Goal: Information Seeking & Learning: Learn about a topic

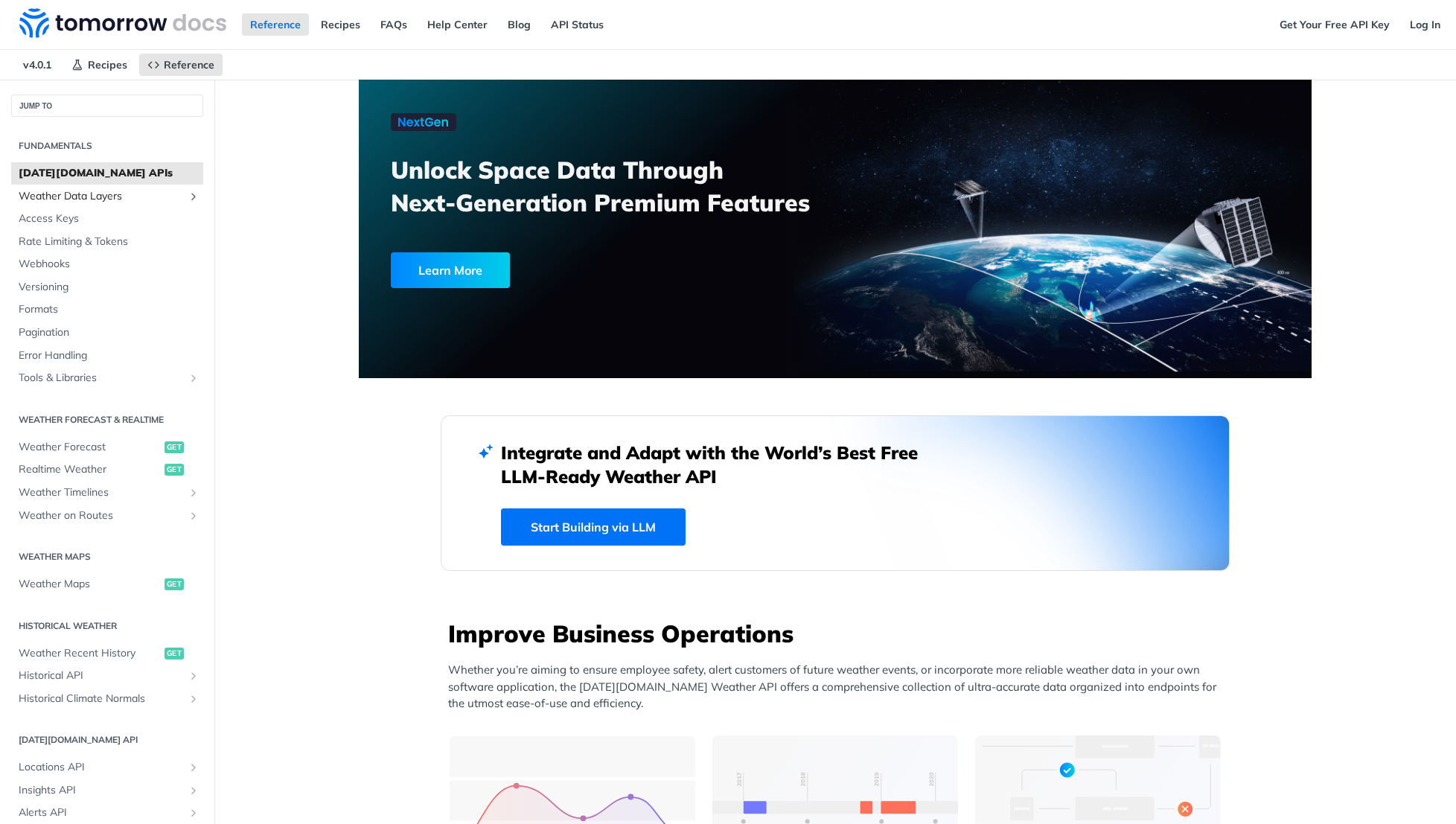
click at [87, 189] on span "Weather Data Layers" at bounding box center [101, 196] width 165 height 15
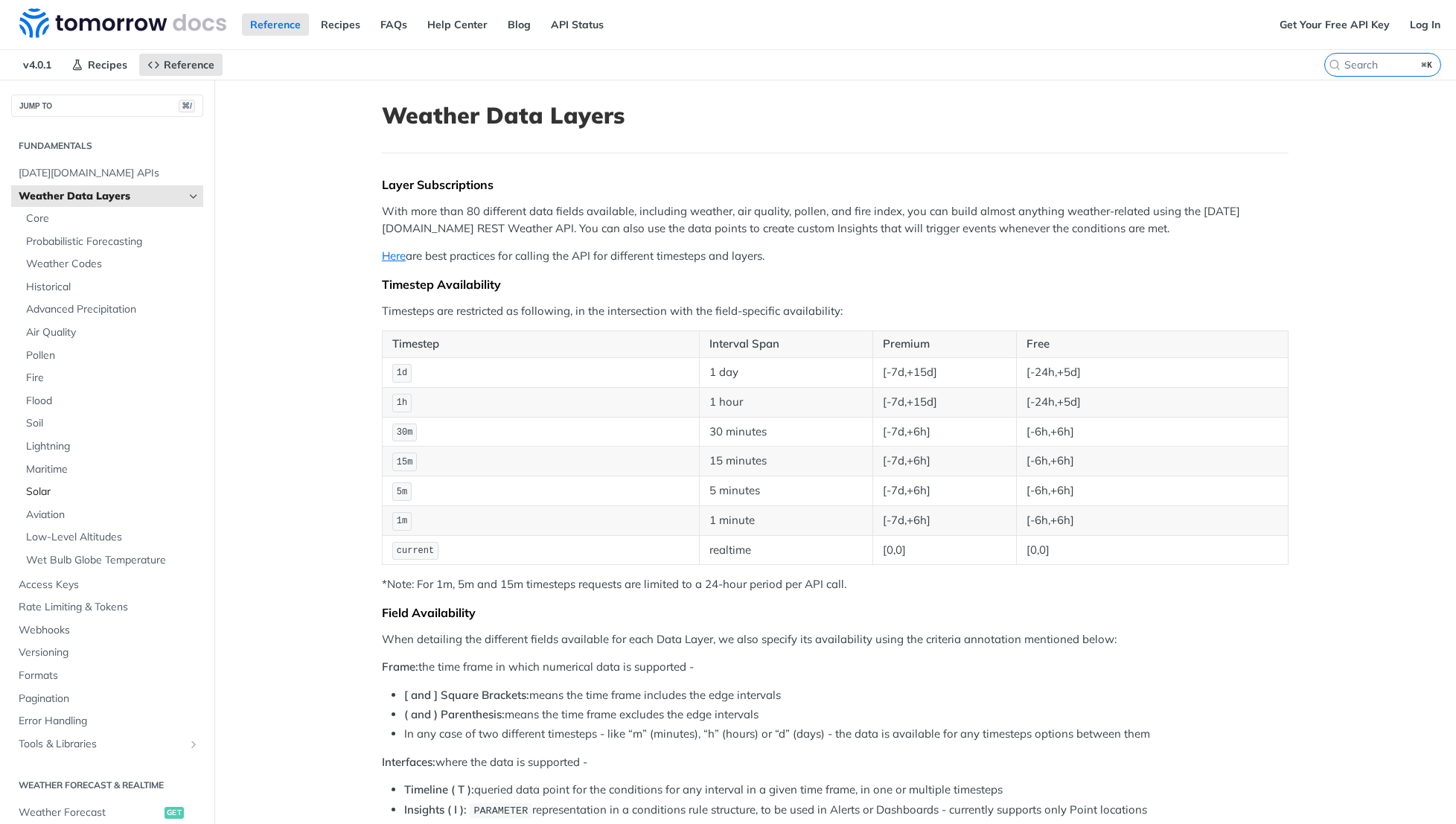
click at [37, 489] on span "Solar" at bounding box center [112, 492] width 173 height 15
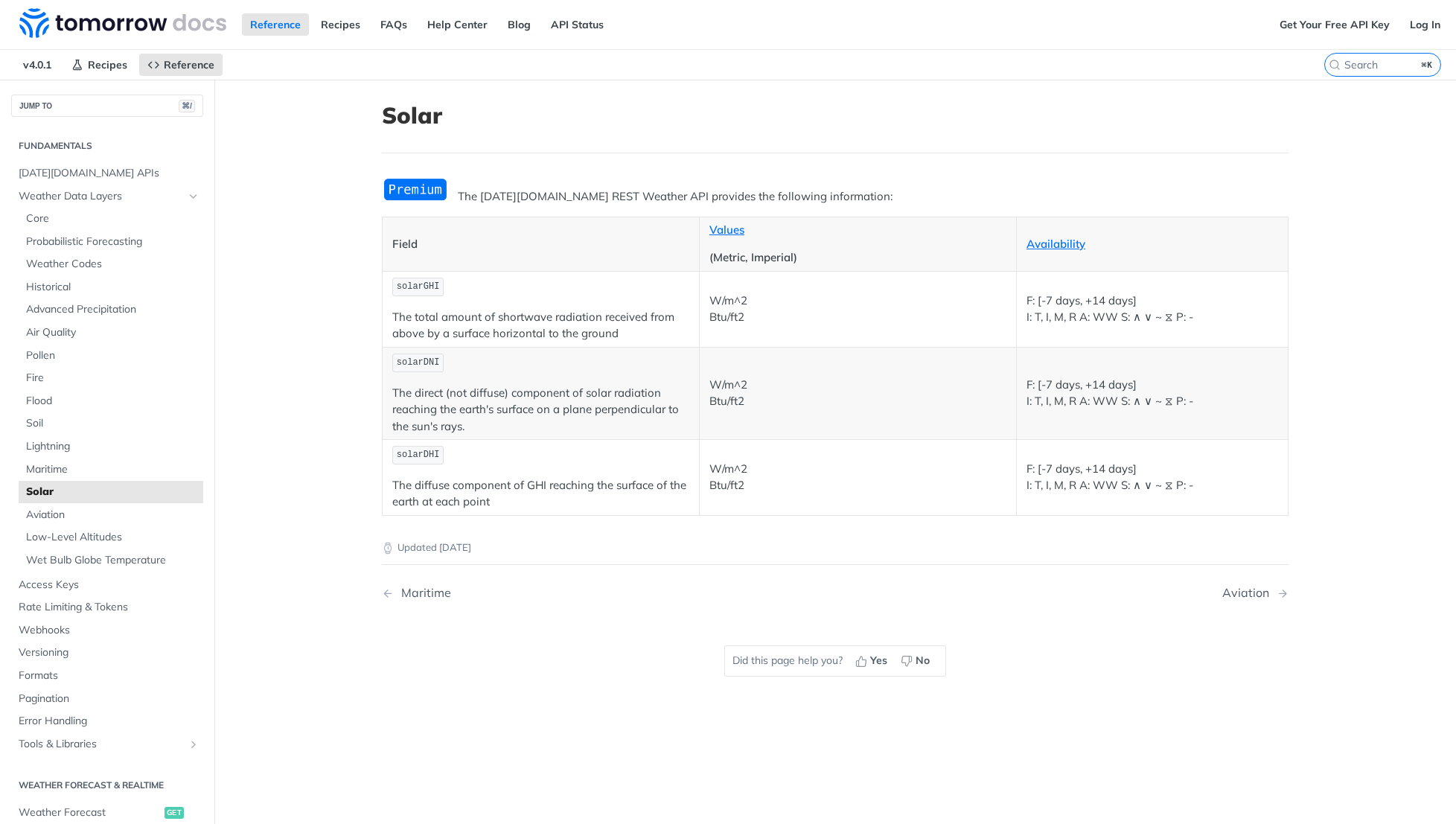
scroll to position [1, 0]
